Goal: Browse casually

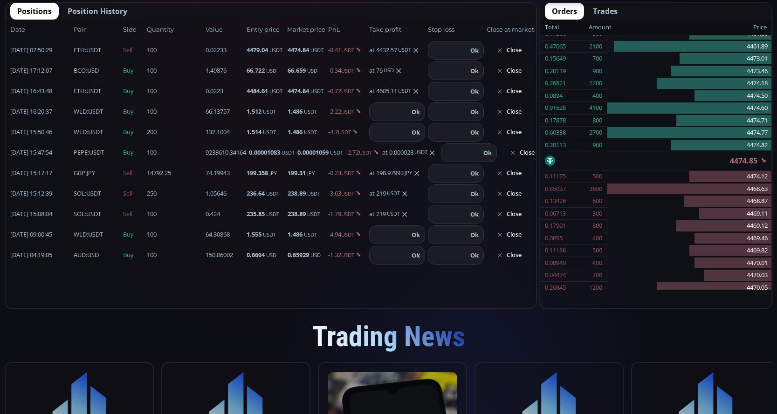
scroll to position [523, 0]
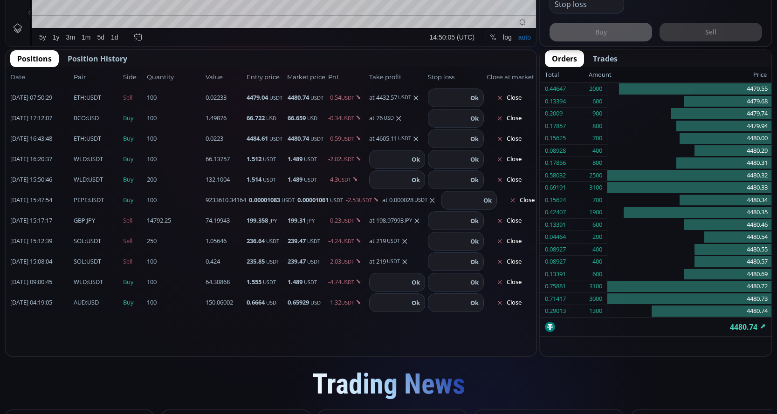
scroll to position [53, 0]
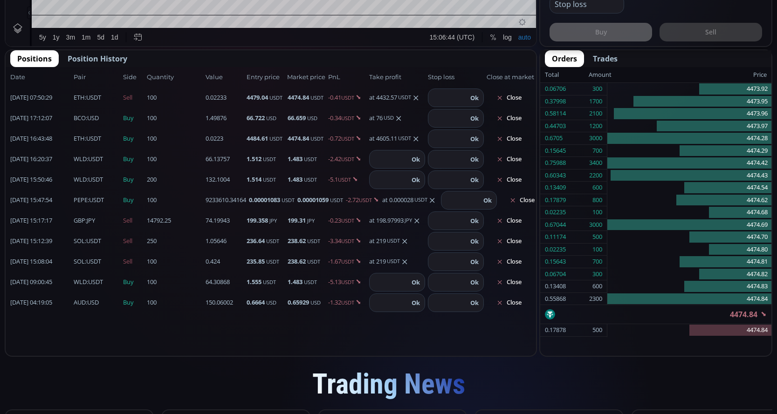
scroll to position [53, 0]
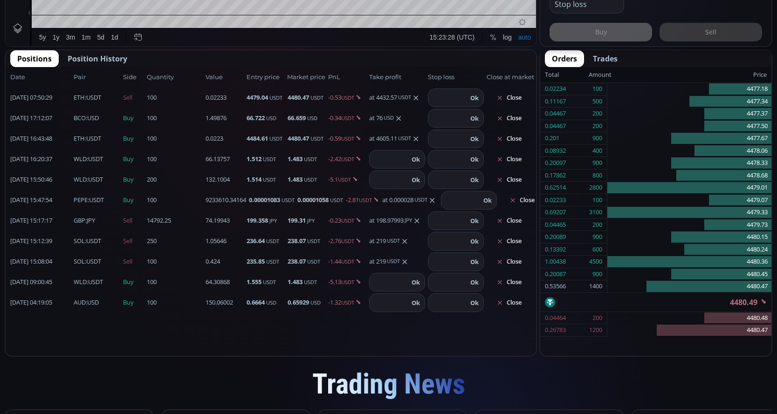
scroll to position [53, 0]
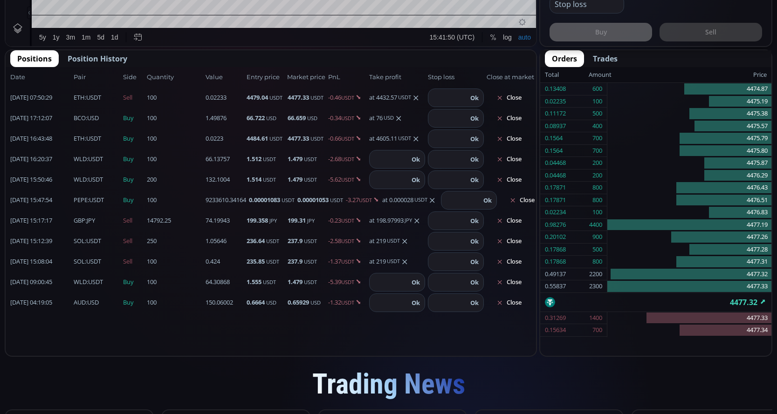
scroll to position [53, 0]
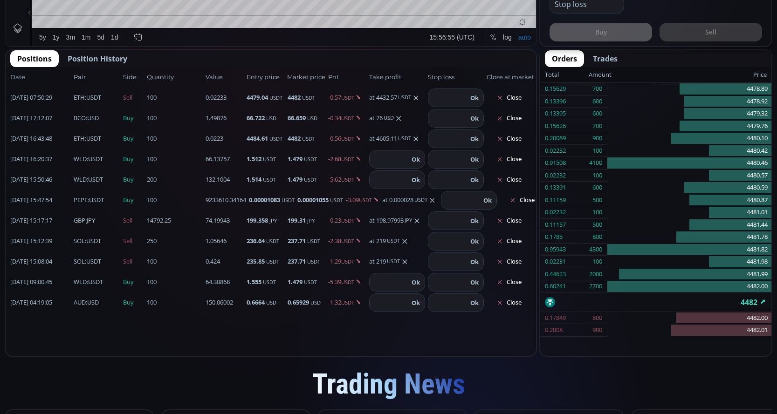
scroll to position [53, 0]
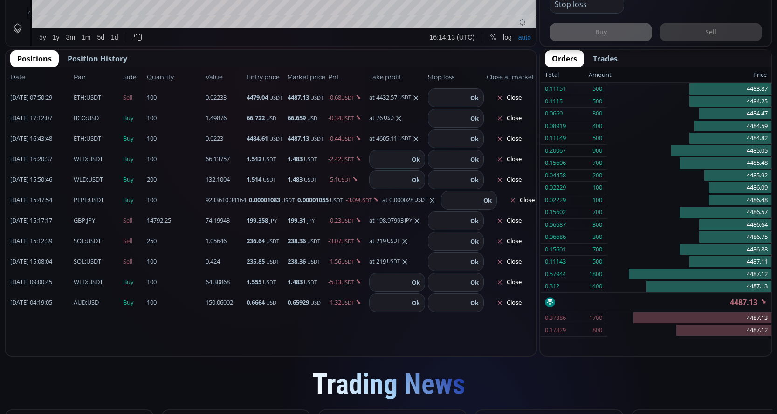
scroll to position [53, 0]
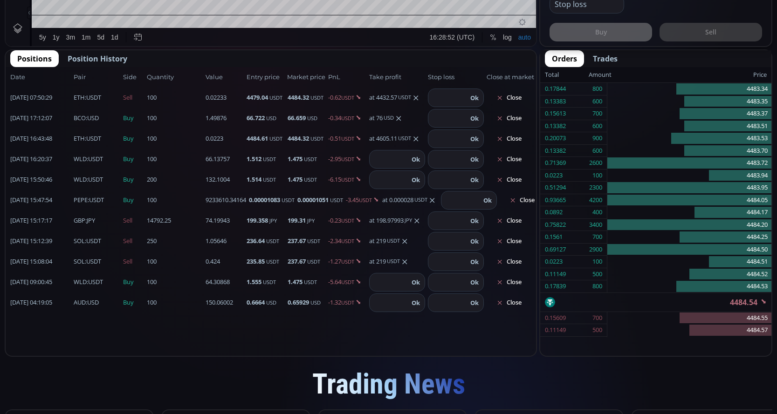
scroll to position [53, 0]
